Goal: Information Seeking & Learning: Learn about a topic

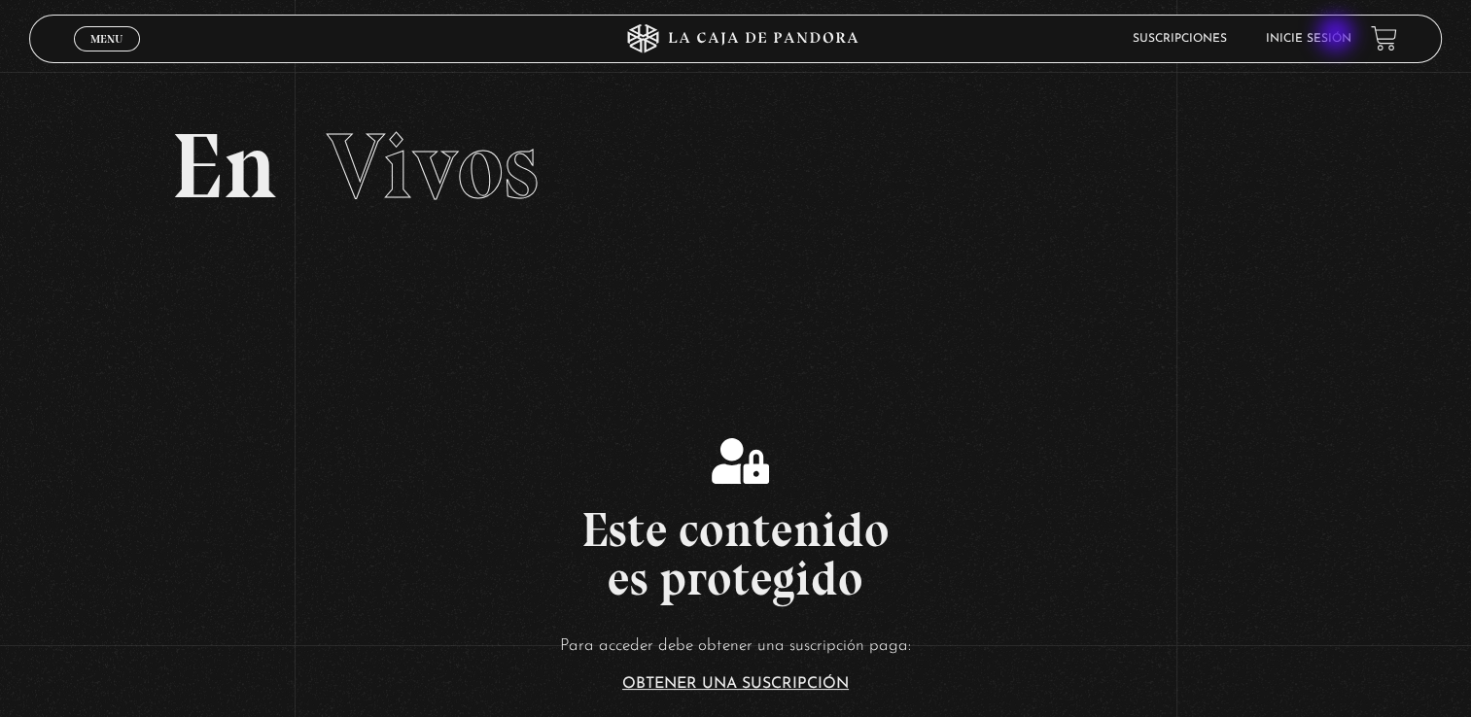
click at [1338, 36] on link "Inicie sesión" at bounding box center [1309, 39] width 86 height 12
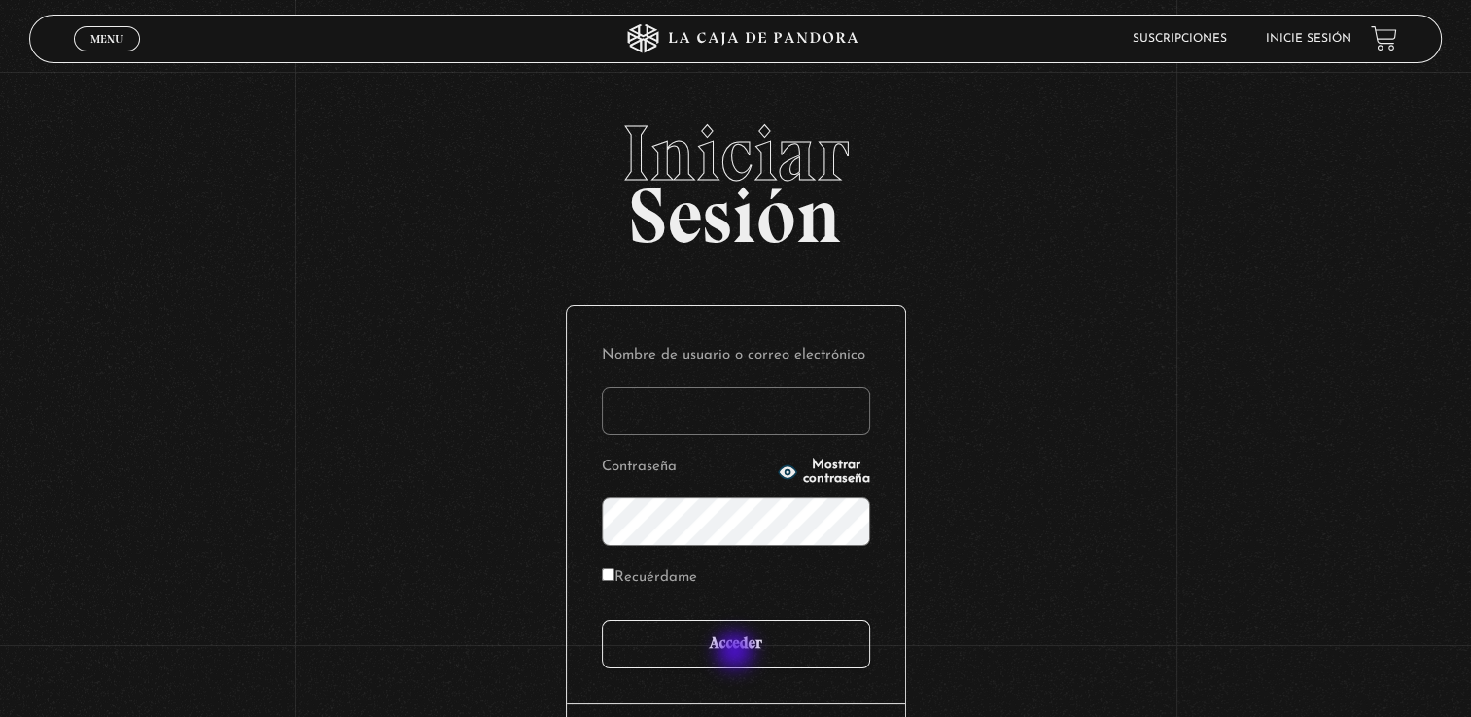
type input "[EMAIL_ADDRESS][DOMAIN_NAME]"
click at [737, 653] on input "Acceder" at bounding box center [736, 644] width 268 height 49
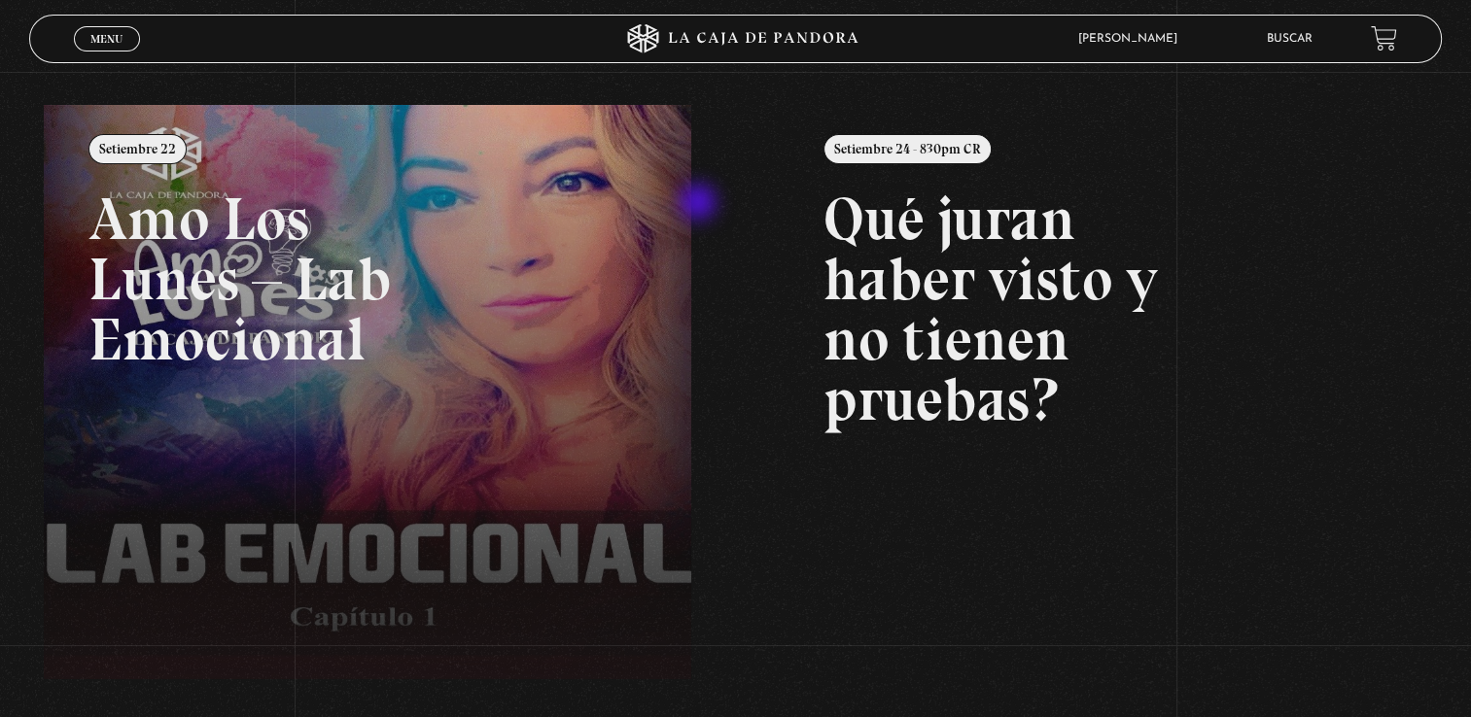
scroll to position [210, 0]
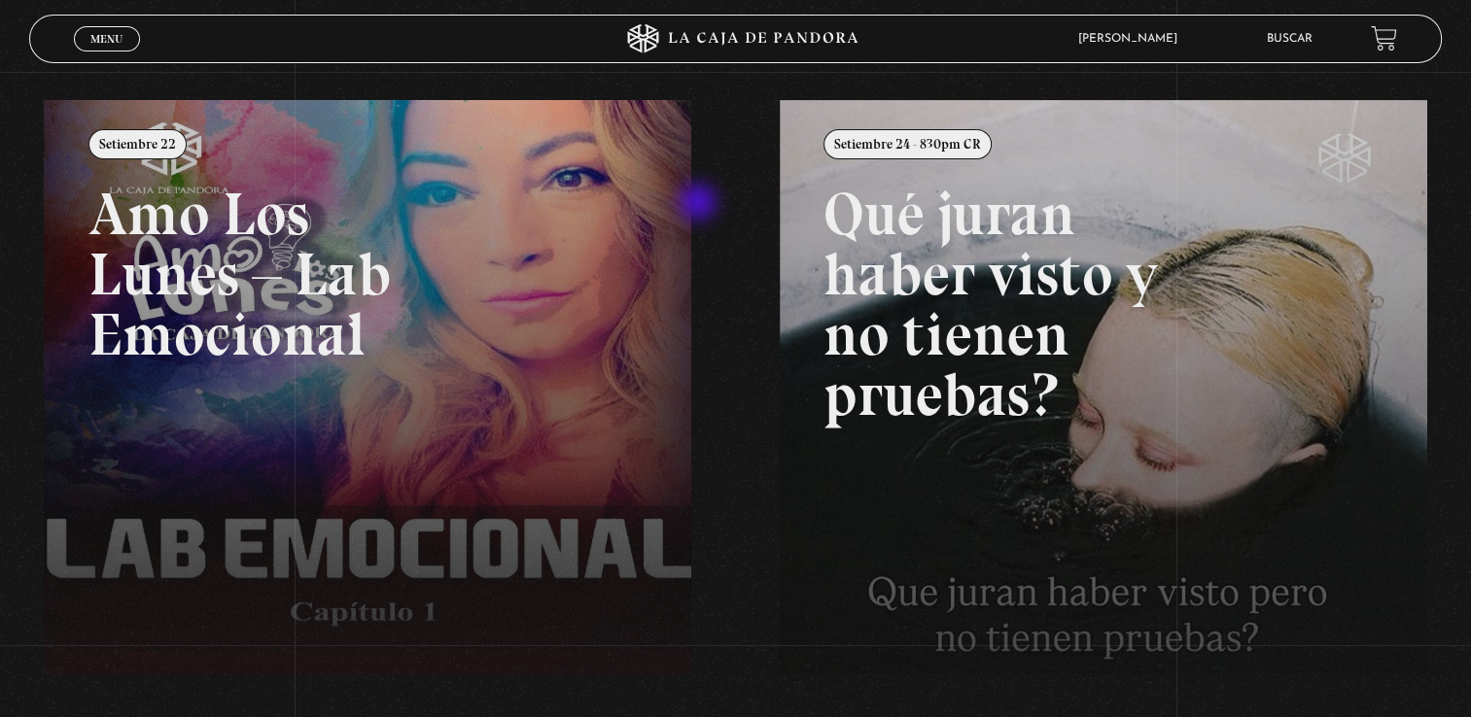
click at [700, 204] on div "Menu Cerrar Fanny Vega Vindas En vivos Pandora Centinelas Mi cuenta Salir Busca…" at bounding box center [735, 404] width 1471 height 1085
click at [1307, 41] on link "Buscar" at bounding box center [1290, 39] width 46 height 12
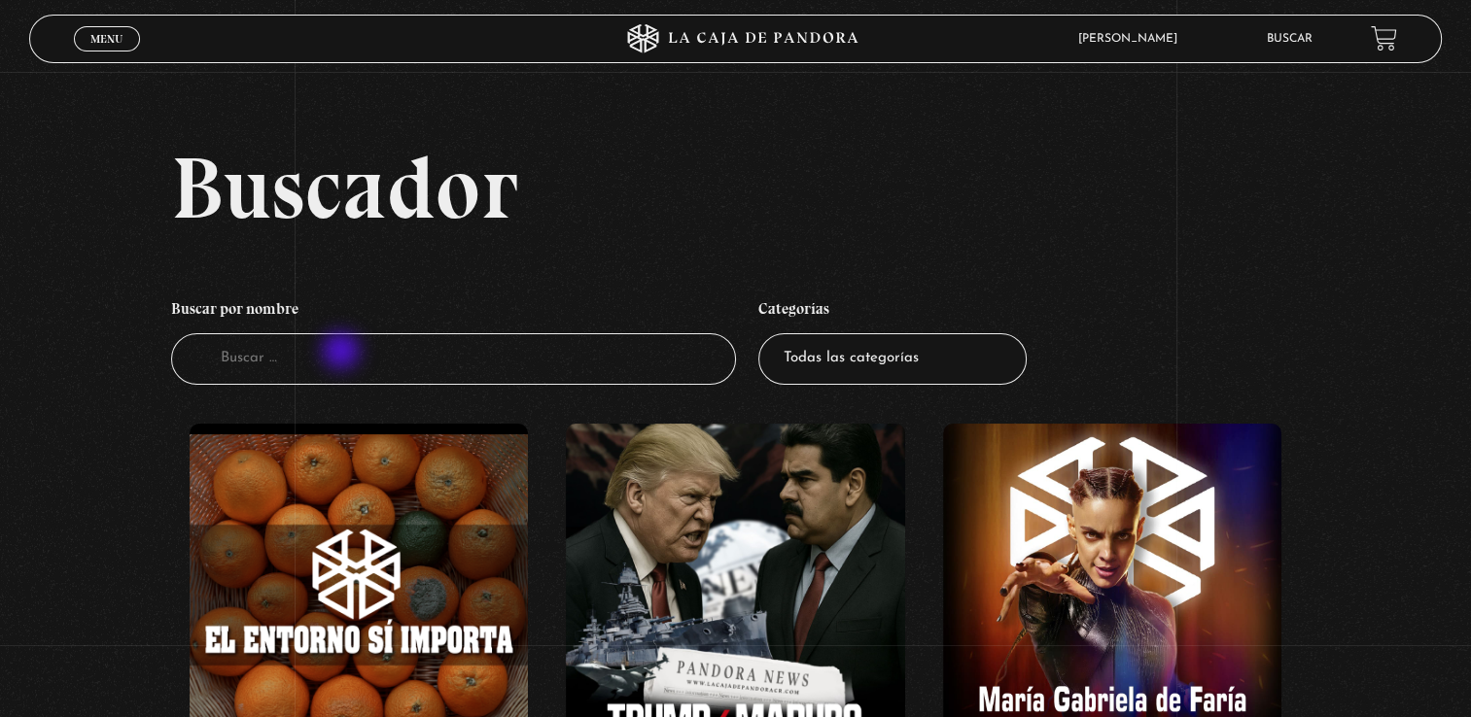
click at [343, 353] on input "Buscador" at bounding box center [453, 359] width 565 height 52
type input "shifting"
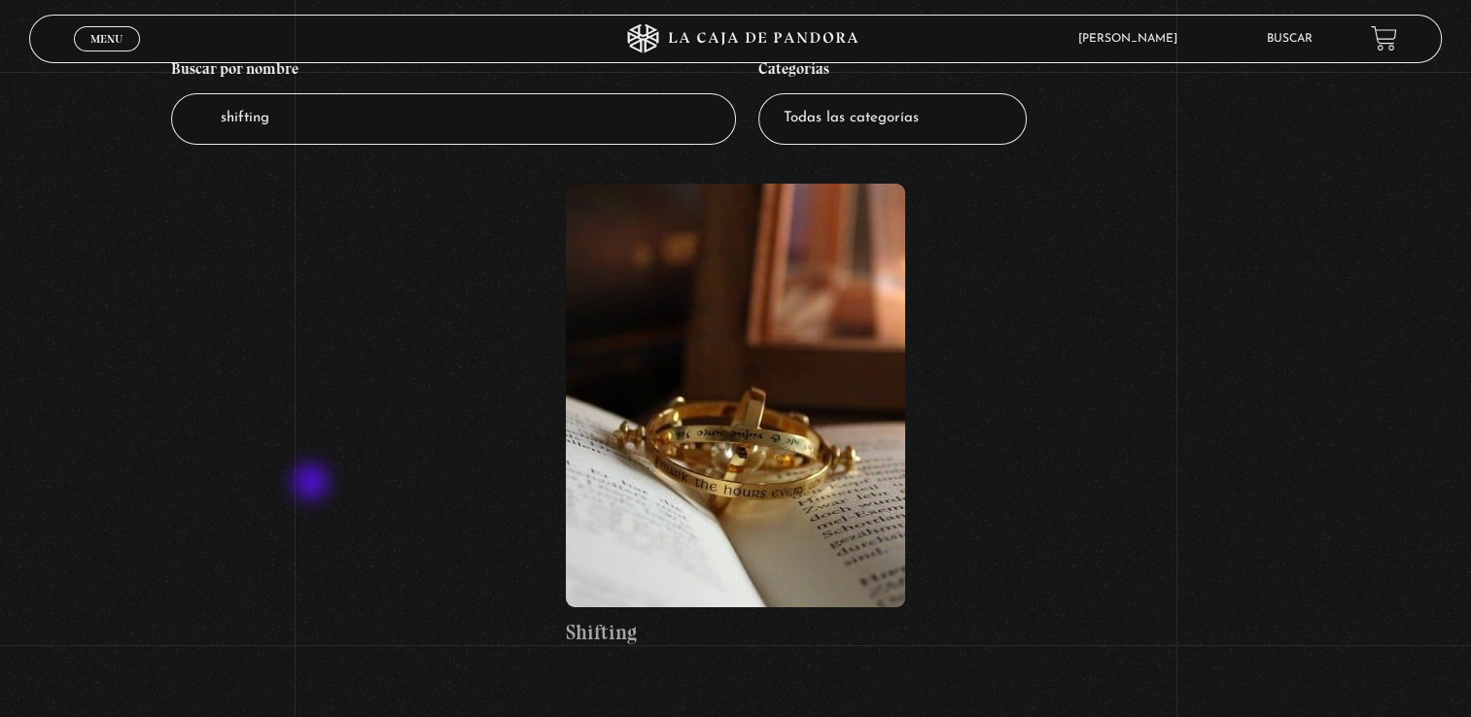
scroll to position [241, 0]
click at [766, 373] on figure at bounding box center [735, 395] width 339 height 424
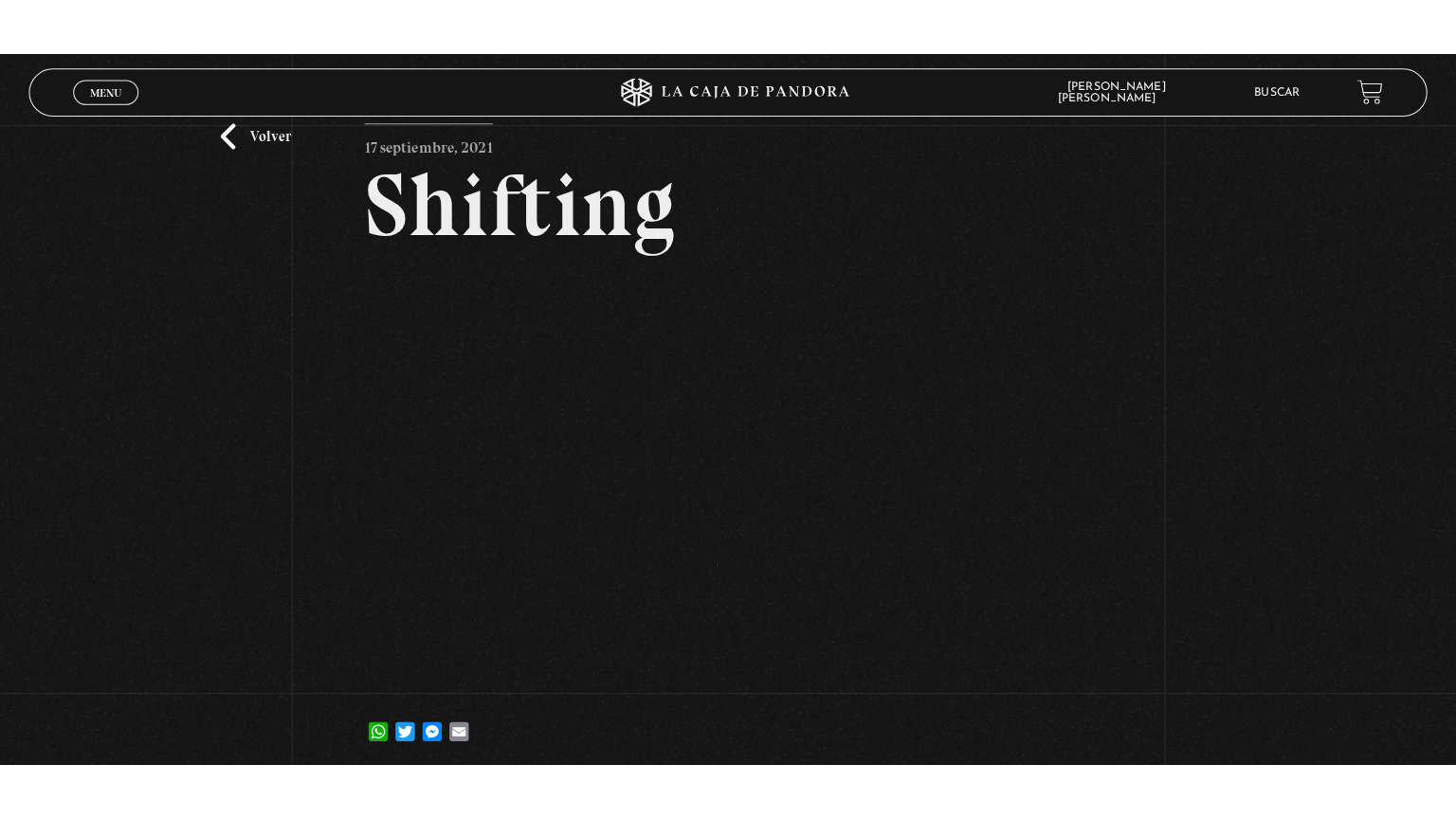
scroll to position [87, 0]
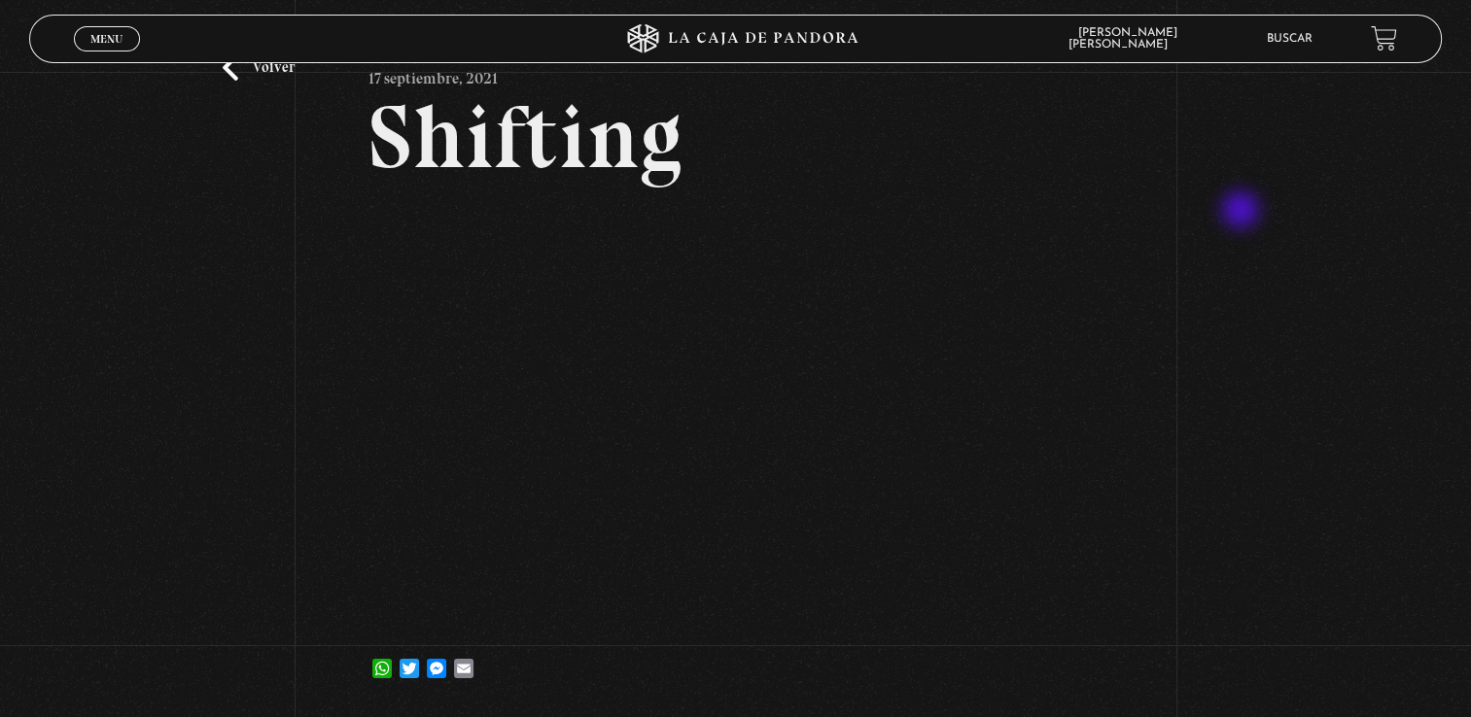
click at [1242, 212] on div "Volver 17 septiembre, 2021 Shifting WhatsApp Twitter Messenger Email" at bounding box center [735, 348] width 1471 height 731
click at [187, 571] on div "Volver 17 septiembre, 2021 Shifting WhatsApp Twitter Messenger Email" at bounding box center [735, 348] width 1471 height 731
